Goal: Check status: Check status

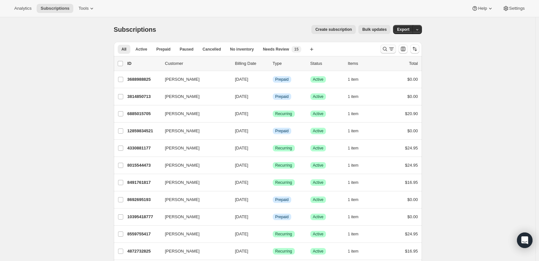
click at [384, 53] on button "Search and filter results" at bounding box center [389, 48] width 16 height 9
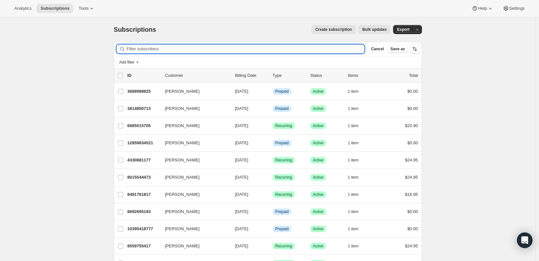
paste input "#478076"
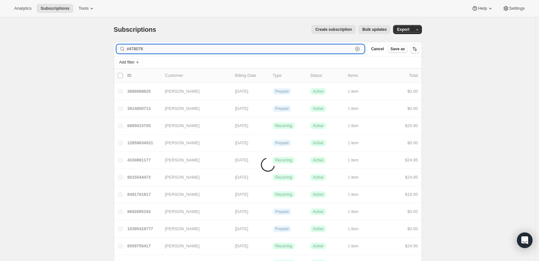
click at [132, 48] on input "#478076" at bounding box center [240, 48] width 226 height 9
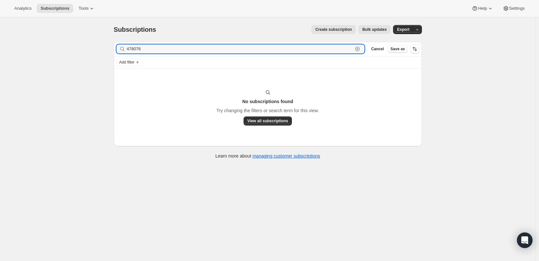
type input "478076"
click at [136, 50] on input "478076" at bounding box center [240, 48] width 226 height 9
drag, startPoint x: 148, startPoint y: 48, endPoint x: 127, endPoint y: 46, distance: 21.5
click at [127, 46] on div "478076 Clear" at bounding box center [240, 48] width 249 height 9
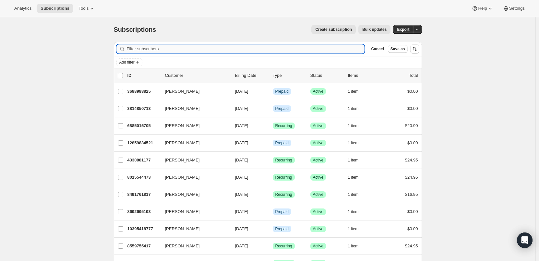
paste input "[EMAIL_ADDRESS][DOMAIN_NAME]"
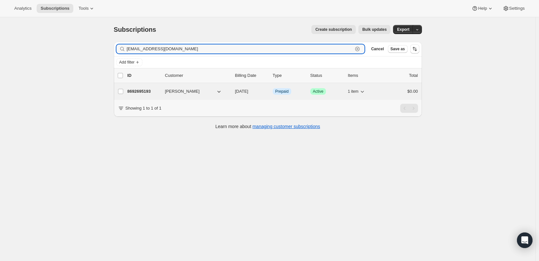
type input "[EMAIL_ADDRESS][DOMAIN_NAME]"
click at [150, 92] on p "8692695193" at bounding box center [144, 91] width 32 height 6
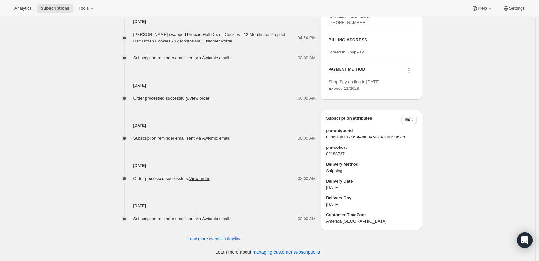
scroll to position [299, 0]
